Goal: Task Accomplishment & Management: Complete application form

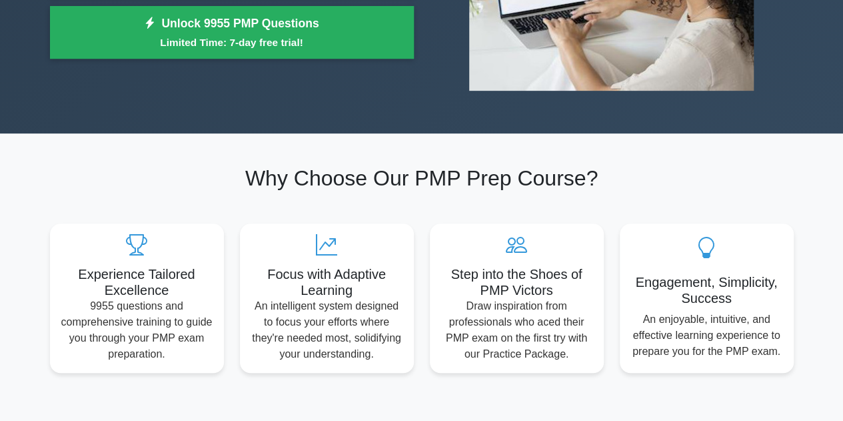
scroll to position [133, 0]
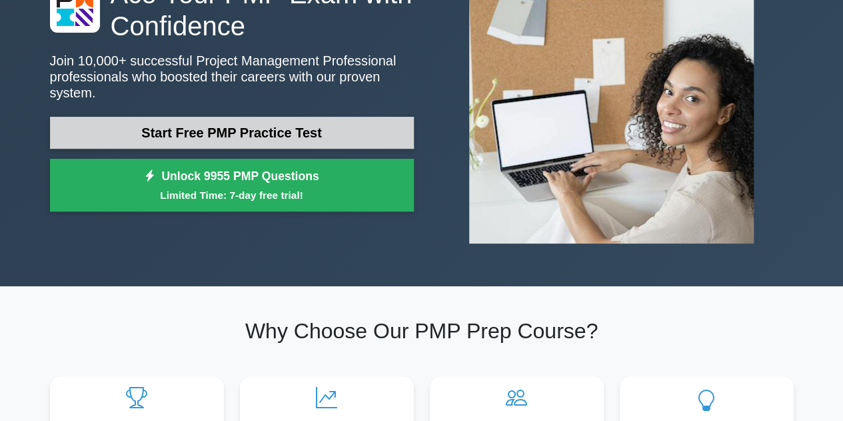
click at [241, 117] on link "Start Free PMP Practice Test" at bounding box center [232, 133] width 364 height 32
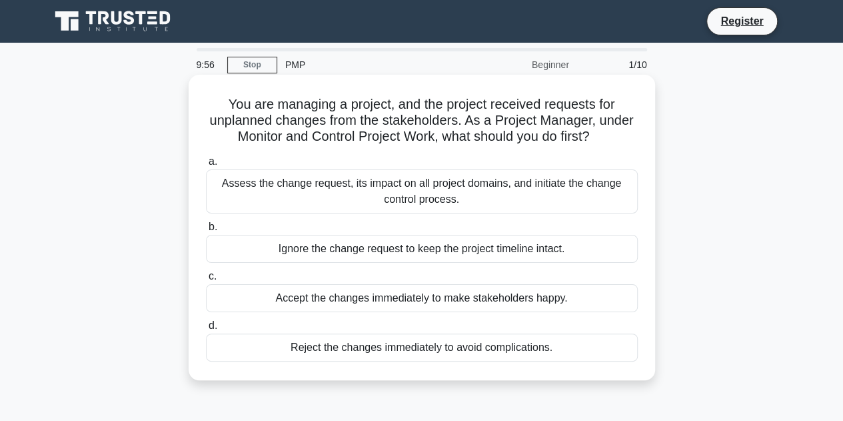
click at [295, 109] on h5 "You are managing a project, and the project received requests for unplanned cha…" at bounding box center [422, 120] width 435 height 49
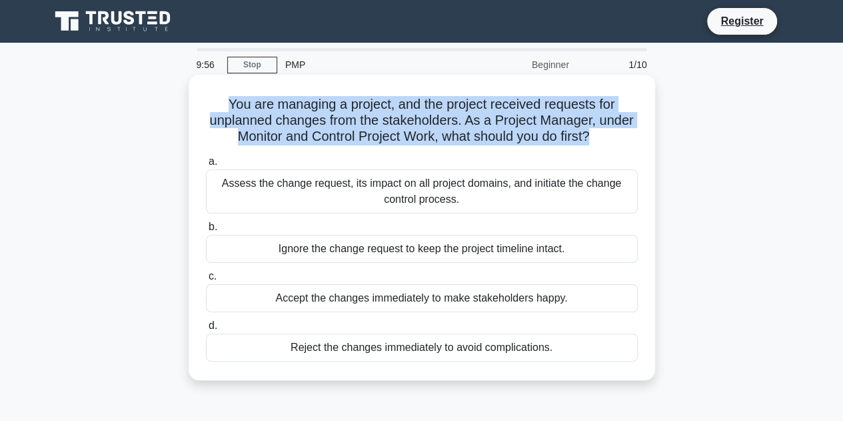
click at [295, 109] on h5 "You are managing a project, and the project received requests for unplanned cha…" at bounding box center [422, 120] width 435 height 49
click at [366, 109] on h5 "You are managing a project, and the project received requests for unplanned cha…" at bounding box center [422, 120] width 435 height 49
drag, startPoint x: 232, startPoint y: 110, endPoint x: 592, endPoint y: 134, distance: 360.7
click at [592, 134] on h5 "You are managing a project, and the project received requests for unplanned cha…" at bounding box center [422, 120] width 435 height 49
click at [416, 133] on h5 "You are managing a project, and the project received requests for unplanned cha…" at bounding box center [422, 120] width 435 height 49
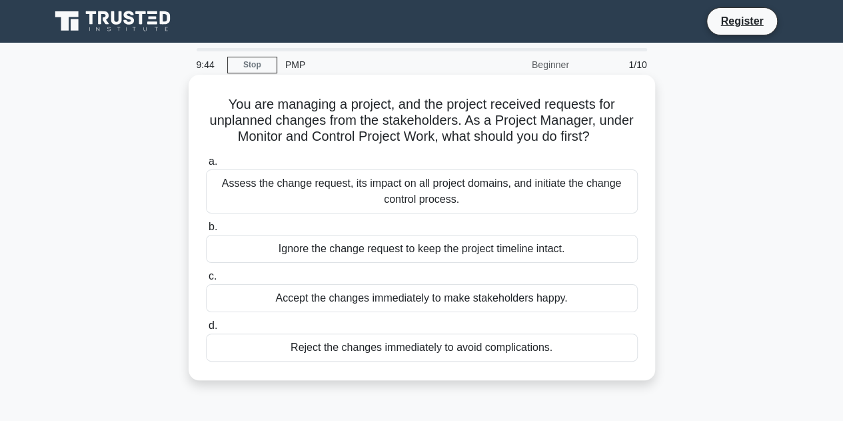
click at [416, 133] on h5 "You are managing a project, and the project received requests for unplanned cha…" at bounding box center [422, 120] width 435 height 49
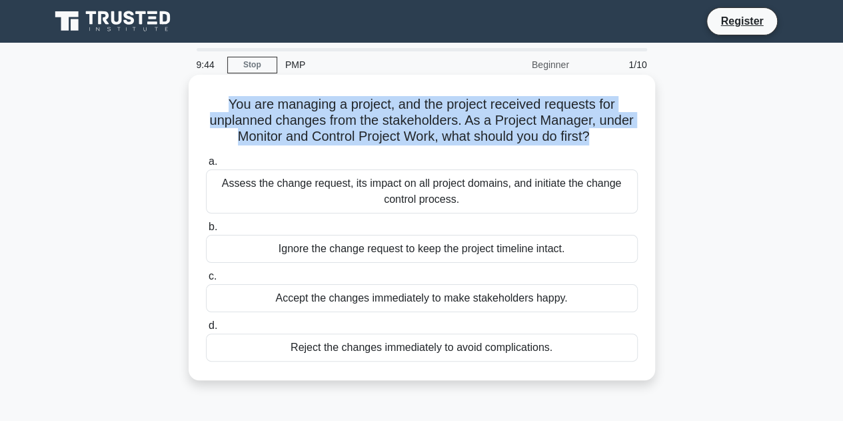
click at [416, 133] on h5 "You are managing a project, and the project received requests for unplanned cha…" at bounding box center [422, 120] width 435 height 49
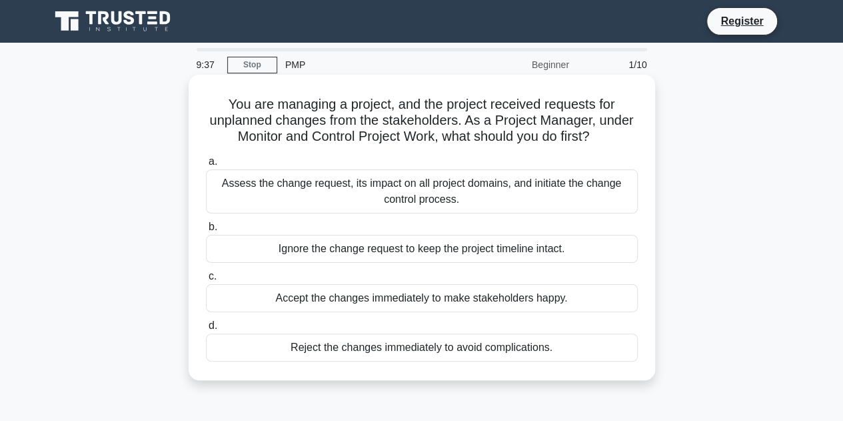
click at [369, 196] on div "Assess the change request, its impact on all project domains, and initiate the …" at bounding box center [422, 191] width 432 height 44
click at [206, 166] on input "a. Assess the change request, its impact on all project domains, and initiate t…" at bounding box center [206, 161] width 0 height 9
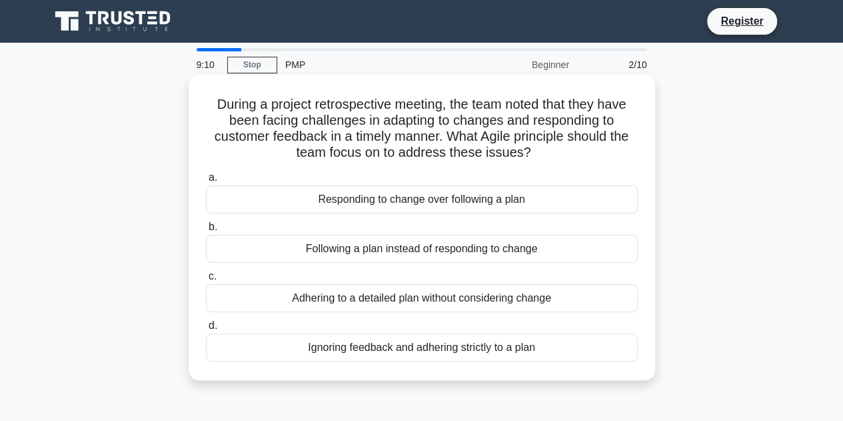
click at [385, 205] on div "Responding to change over following a plan" at bounding box center [422, 199] width 432 height 28
click at [206, 182] on input "a. Responding to change over following a plan" at bounding box center [206, 177] width 0 height 9
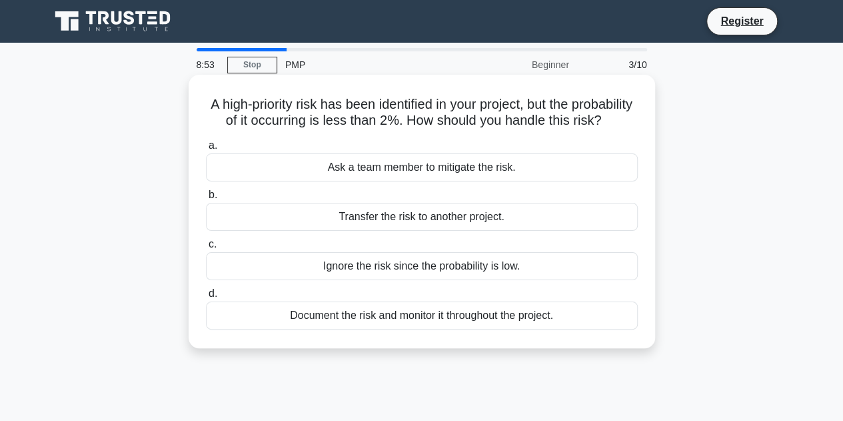
click at [380, 329] on div "Document the risk and monitor it throughout the project." at bounding box center [422, 315] width 432 height 28
click at [206, 298] on input "d. Document the risk and monitor it throughout the project." at bounding box center [206, 293] width 0 height 9
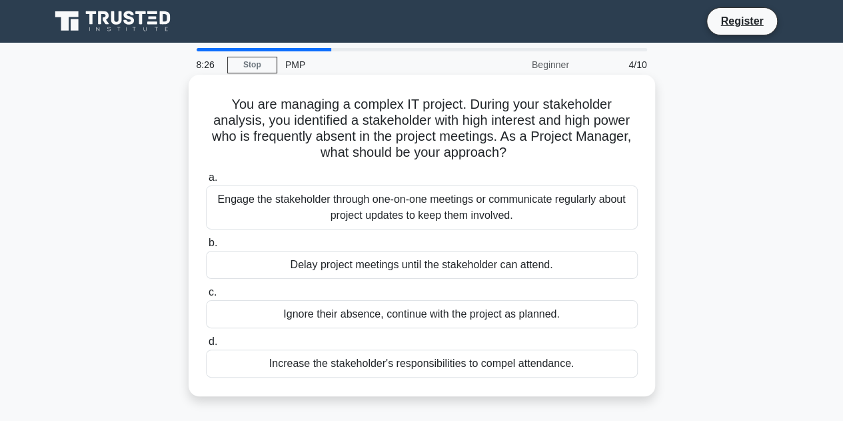
click at [394, 206] on div "Engage the stakeholder through one-on-one meetings or communicate regularly abo…" at bounding box center [422, 207] width 432 height 44
click at [206, 182] on input "a. Engage the stakeholder through one-on-one meetings or communicate regularly …" at bounding box center [206, 177] width 0 height 9
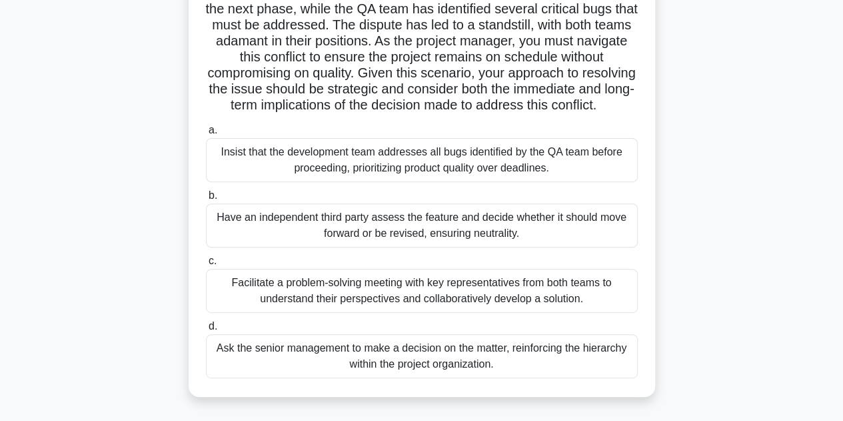
scroll to position [200, 0]
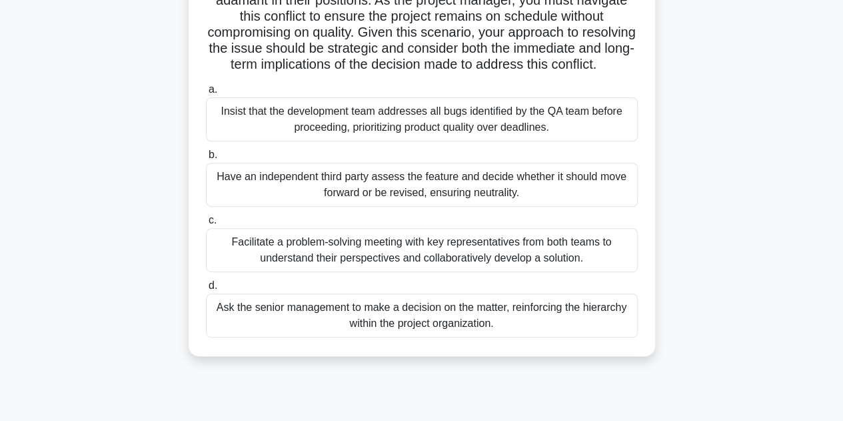
click at [472, 272] on div "Facilitate a problem-solving meeting with key representatives from both teams t…" at bounding box center [422, 250] width 432 height 44
click at [206, 225] on input "c. Facilitate a problem-solving meeting with key representatives from both team…" at bounding box center [206, 220] width 0 height 9
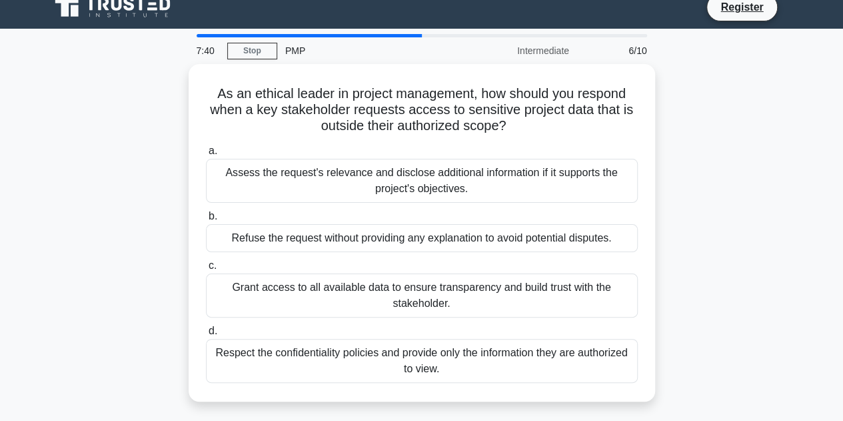
scroll to position [0, 0]
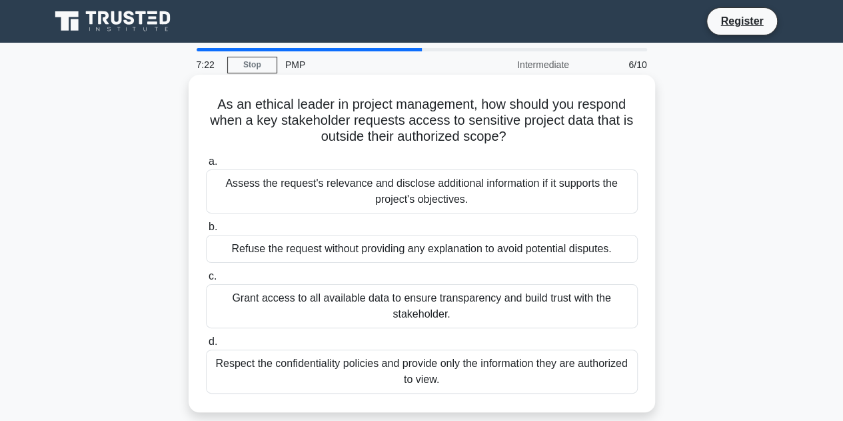
click at [340, 372] on div "Respect the confidentiality policies and provide only the information they are …" at bounding box center [422, 371] width 432 height 44
click at [206, 346] on input "d. Respect the confidentiality policies and provide only the information they a…" at bounding box center [206, 341] width 0 height 9
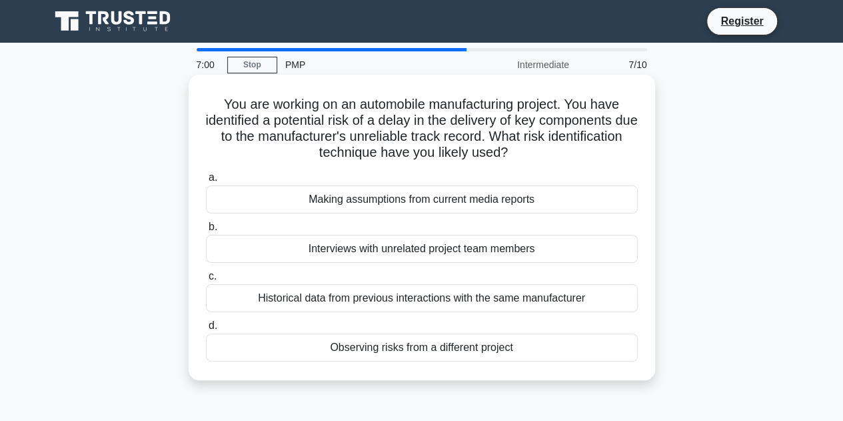
click at [399, 303] on div "Historical data from previous interactions with the same manufacturer" at bounding box center [422, 298] width 432 height 28
click at [206, 281] on input "c. Historical data from previous interactions with the same manufacturer" at bounding box center [206, 276] width 0 height 9
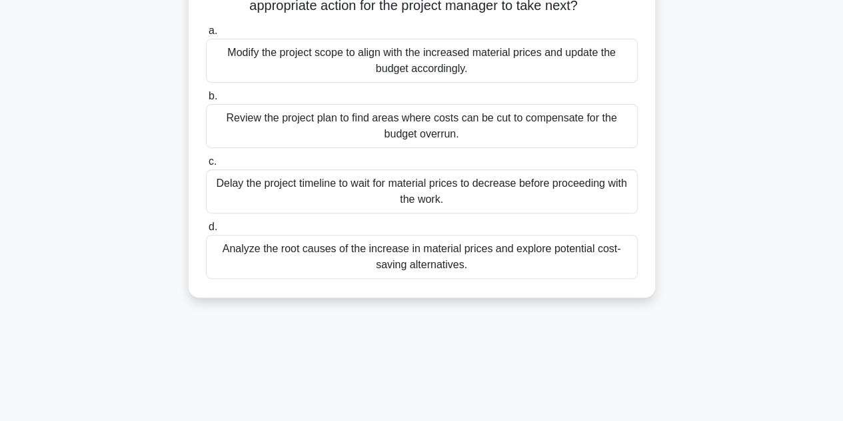
scroll to position [67, 0]
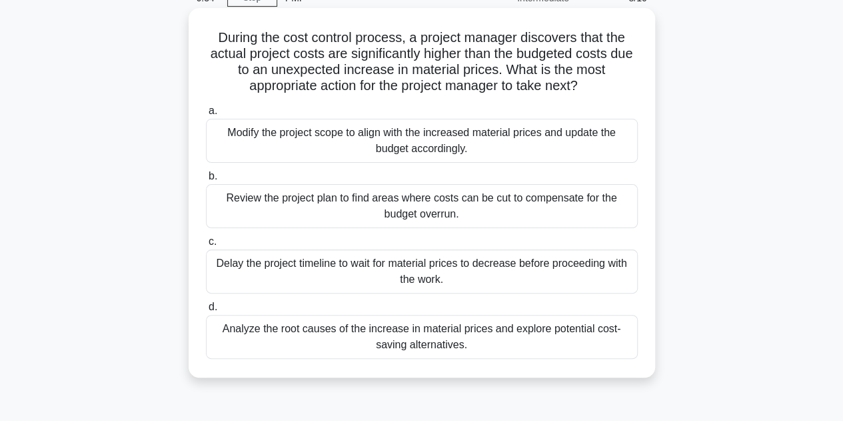
click at [513, 335] on div "Analyze the root causes of the increase in material prices and explore potentia…" at bounding box center [422, 337] width 432 height 44
click at [206, 311] on input "d. Analyze the root causes of the increase in material prices and explore poten…" at bounding box center [206, 307] width 0 height 9
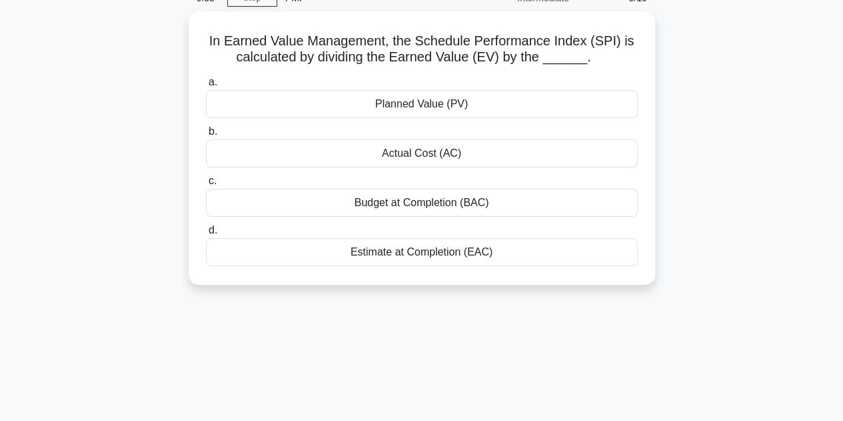
scroll to position [0, 0]
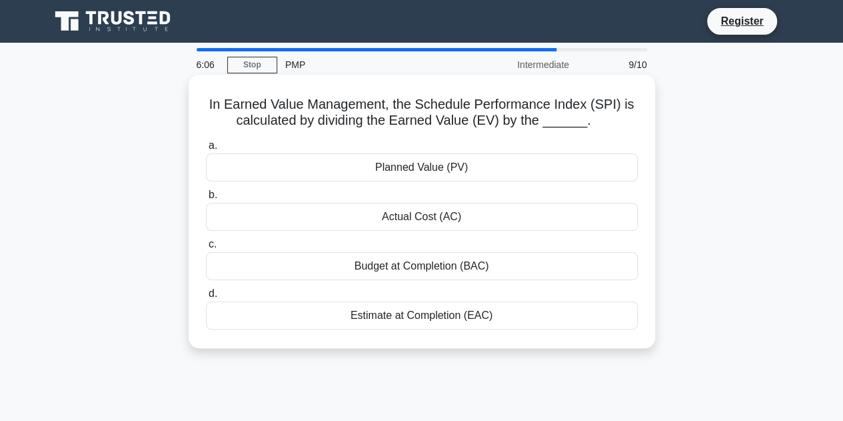
click at [427, 166] on div "Planned Value (PV)" at bounding box center [422, 167] width 432 height 28
click at [206, 150] on input "a. Planned Value (PV)" at bounding box center [206, 145] width 0 height 9
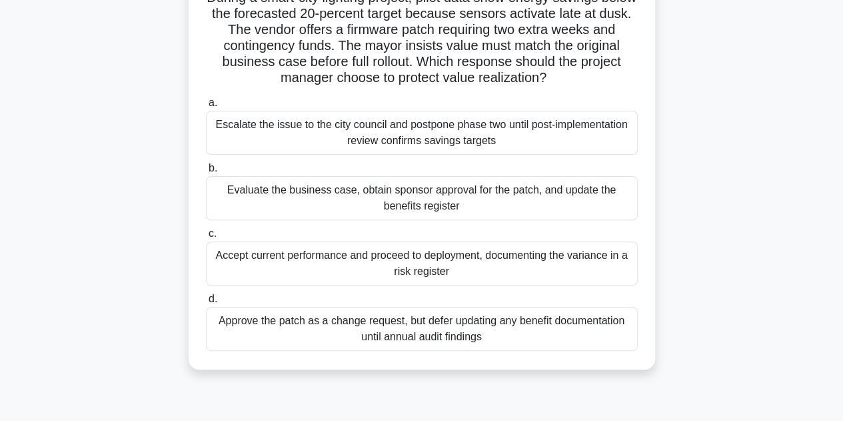
scroll to position [67, 0]
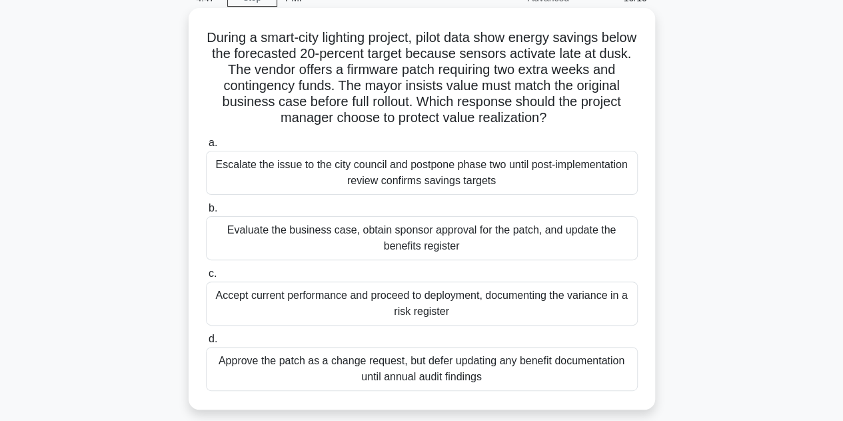
click at [519, 174] on div "Escalate the issue to the city council and postpone phase two until post-implem…" at bounding box center [422, 173] width 432 height 44
click at [206, 147] on input "a. Escalate the issue to the city council and postpone phase two until post-imp…" at bounding box center [206, 143] width 0 height 9
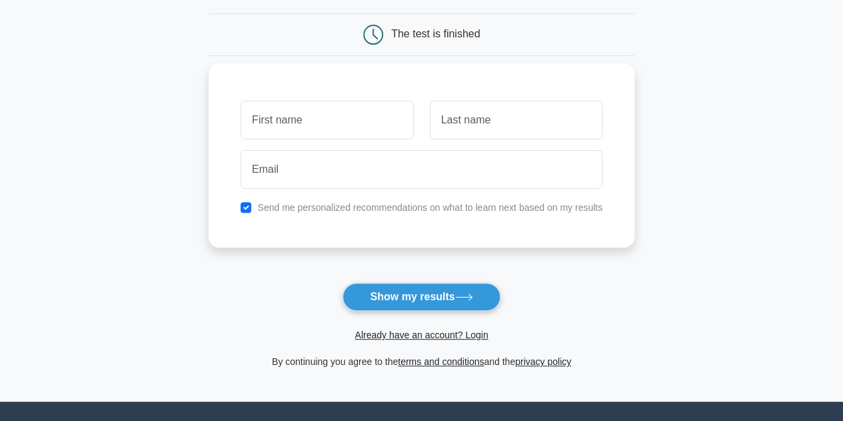
scroll to position [133, 0]
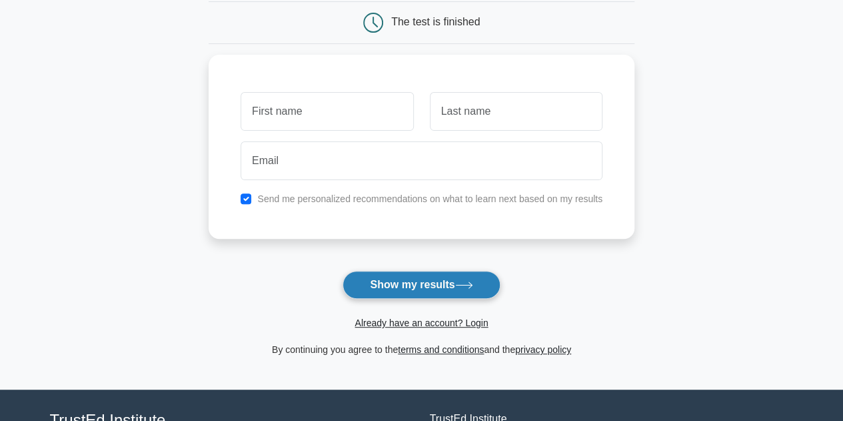
click at [451, 288] on button "Show my results" at bounding box center [421, 285] width 157 height 28
type input "[PERSON_NAME]"
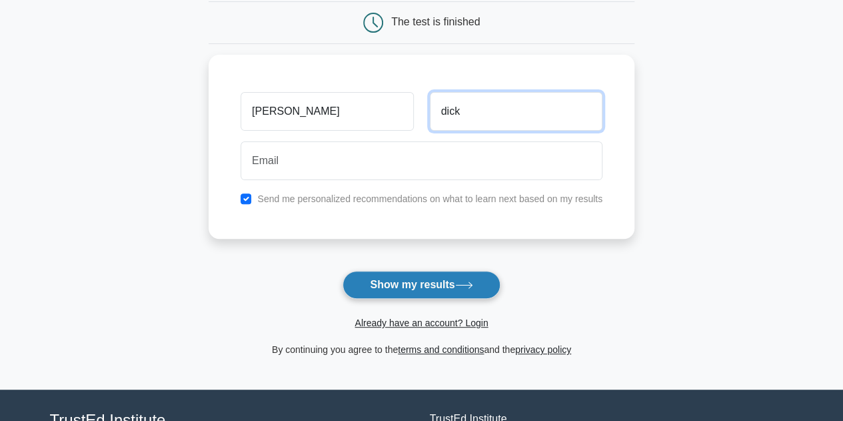
type input "dick"
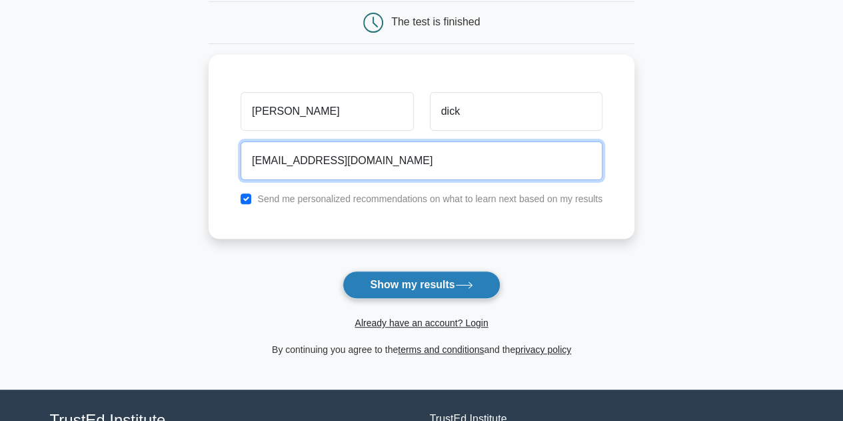
type input "abc@gmail.com"
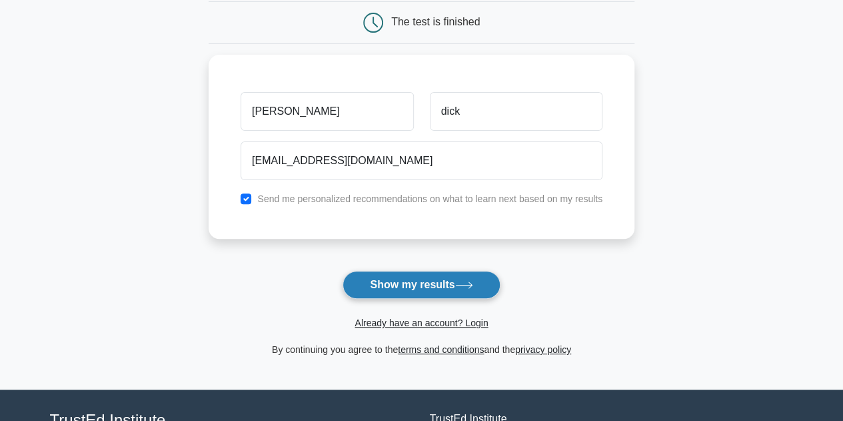
click at [417, 282] on button "Show my results" at bounding box center [421, 285] width 157 height 28
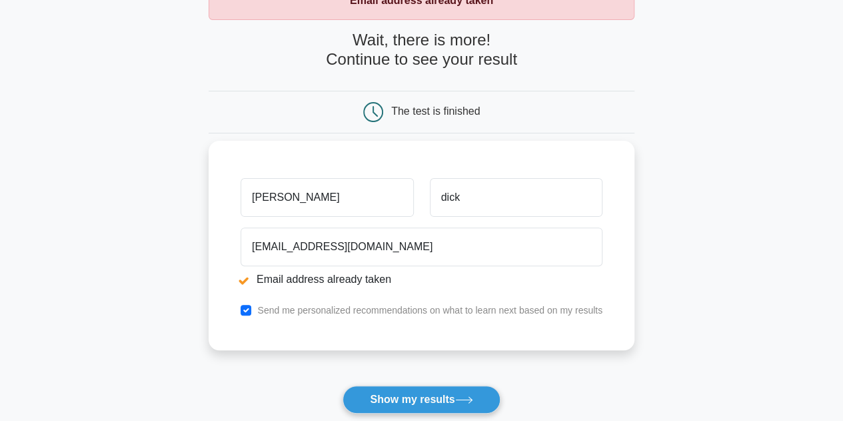
scroll to position [200, 0]
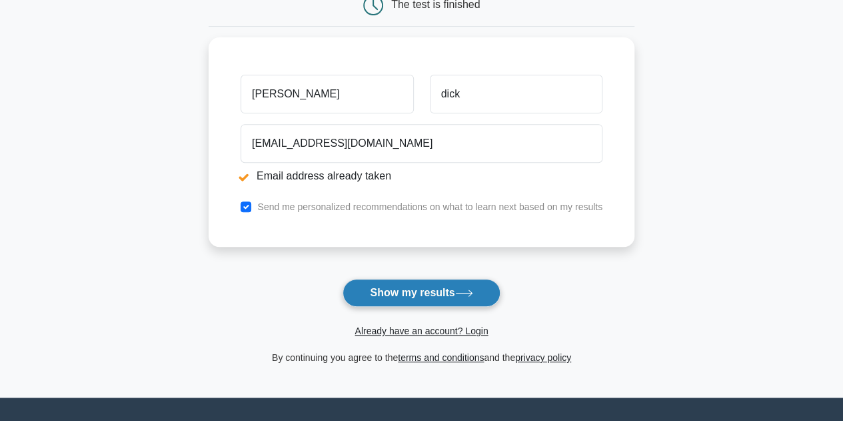
click at [436, 296] on button "Show my results" at bounding box center [421, 293] width 157 height 28
